Goal: Task Accomplishment & Management: Use online tool/utility

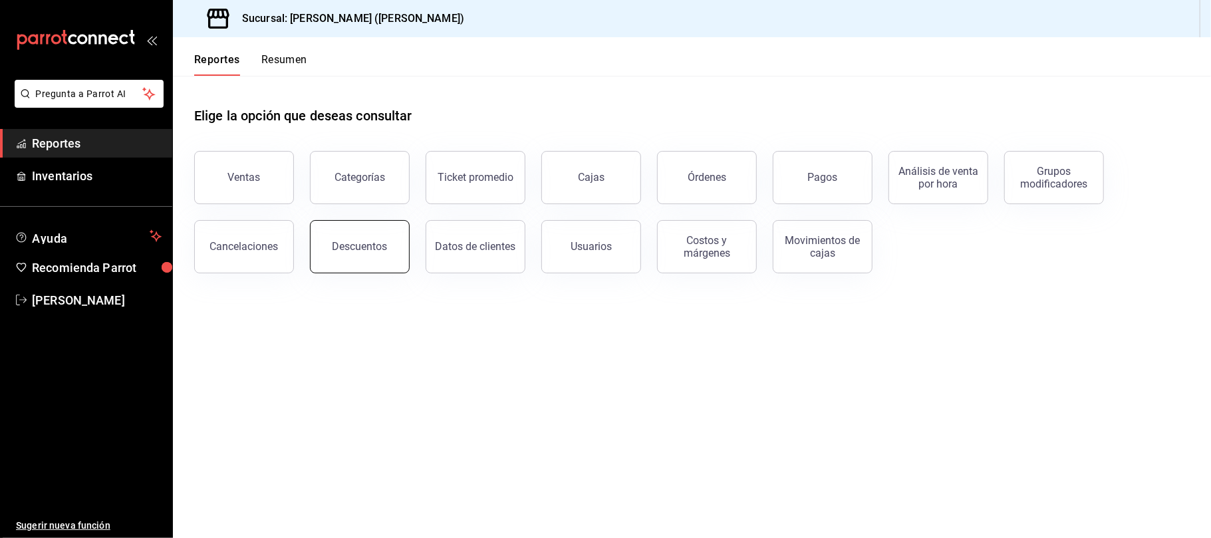
click at [370, 255] on button "Descuentos" at bounding box center [360, 246] width 100 height 53
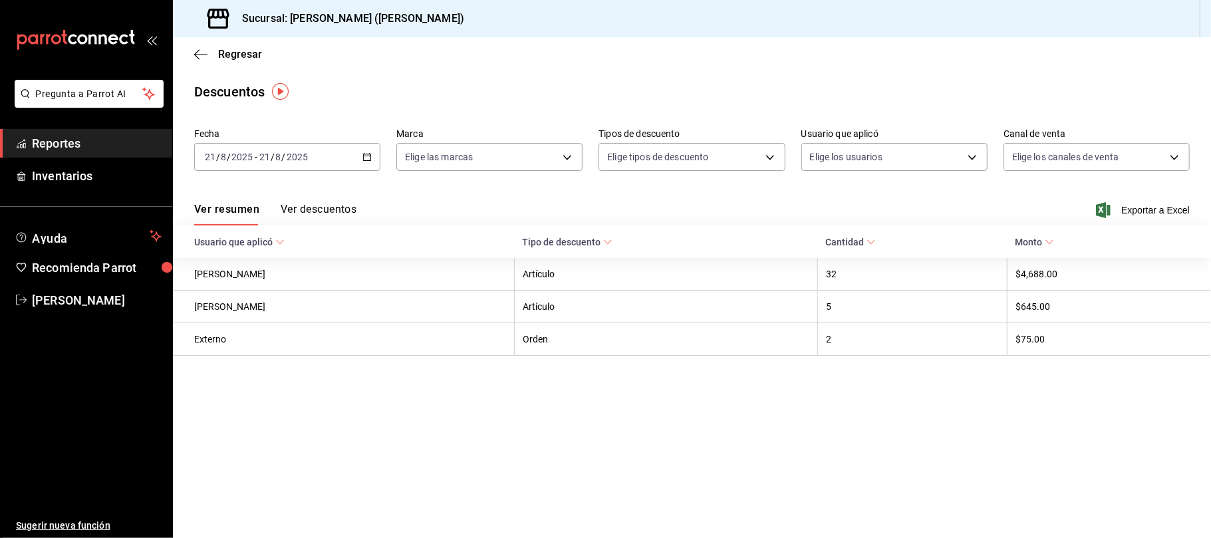
drag, startPoint x: 370, startPoint y: 255, endPoint x: 1153, endPoint y: 214, distance: 784.2
click at [1176, 210] on span "Exportar a Excel" at bounding box center [1143, 210] width 91 height 16
click at [231, 55] on span "Regresar" at bounding box center [240, 54] width 44 height 13
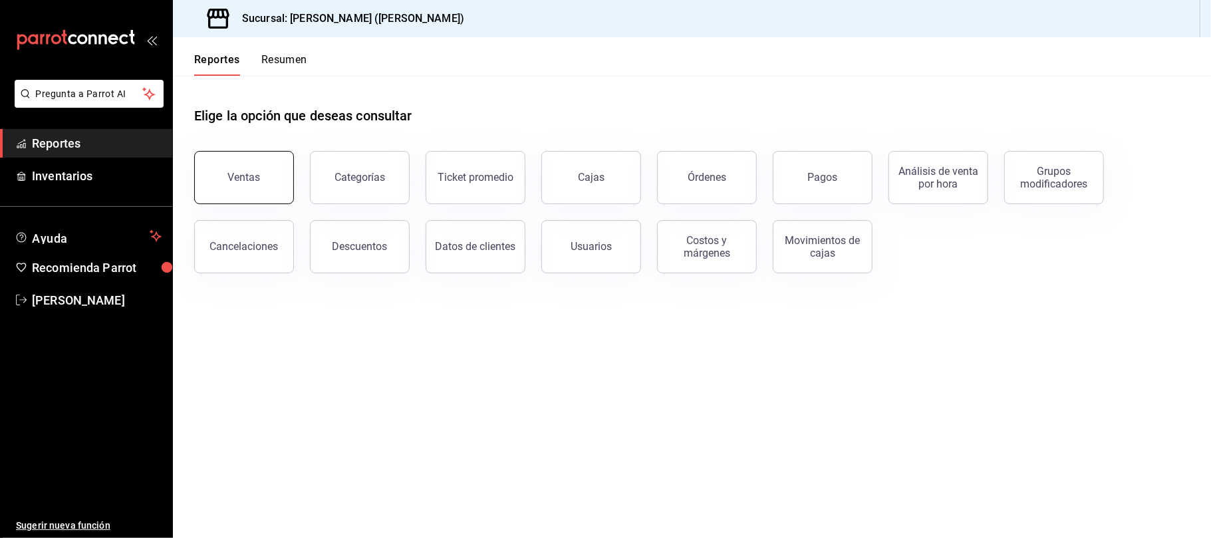
click at [261, 176] on button "Ventas" at bounding box center [244, 177] width 100 height 53
click at [261, 176] on html "Pregunta a Parrot AI Reportes Inventarios Ayuda Recomienda Parrot Catalina Eliz…" at bounding box center [605, 269] width 1211 height 538
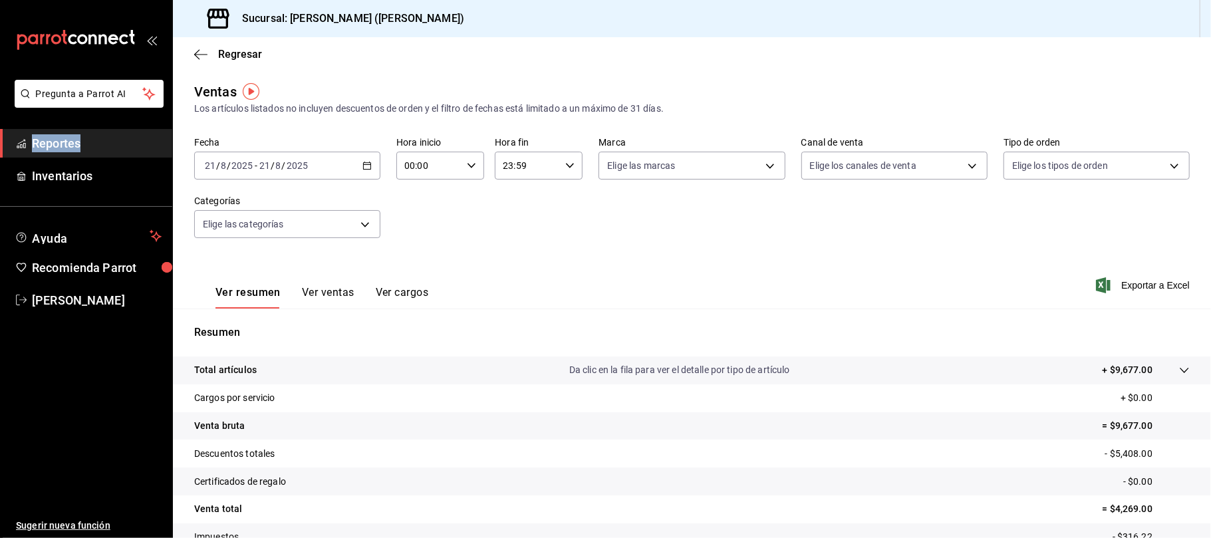
click at [243, 60] on div "Regresar" at bounding box center [692, 54] width 1038 height 34
click at [245, 51] on span "Regresar" at bounding box center [240, 54] width 44 height 13
